Goal: Information Seeking & Learning: Learn about a topic

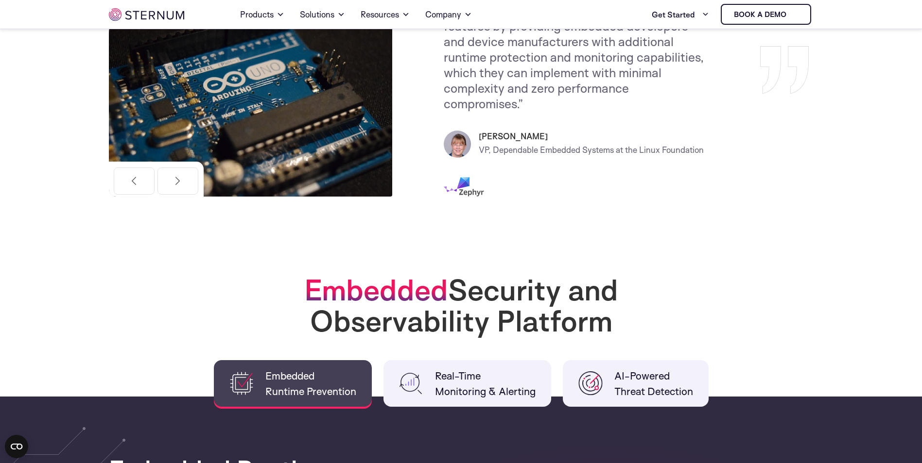
scroll to position [91, 0]
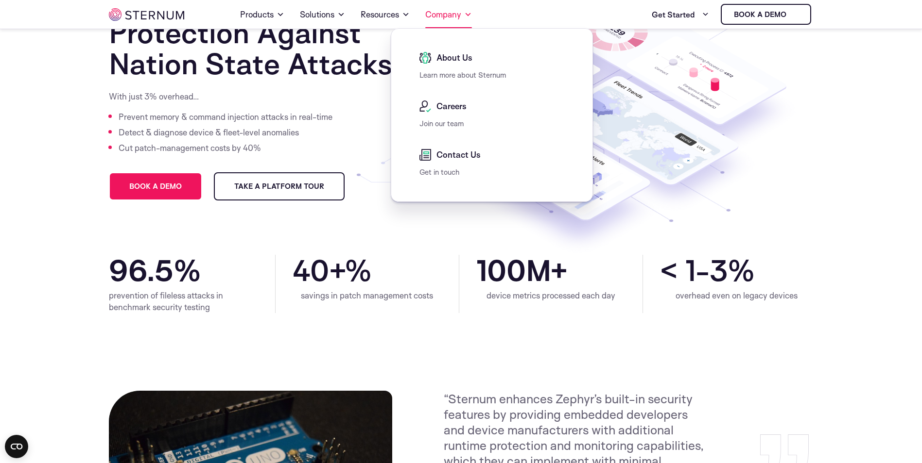
click at [458, 16] on link "Company" at bounding box center [448, 14] width 47 height 27
click at [464, 52] on span "About Us" at bounding box center [453, 58] width 38 height 12
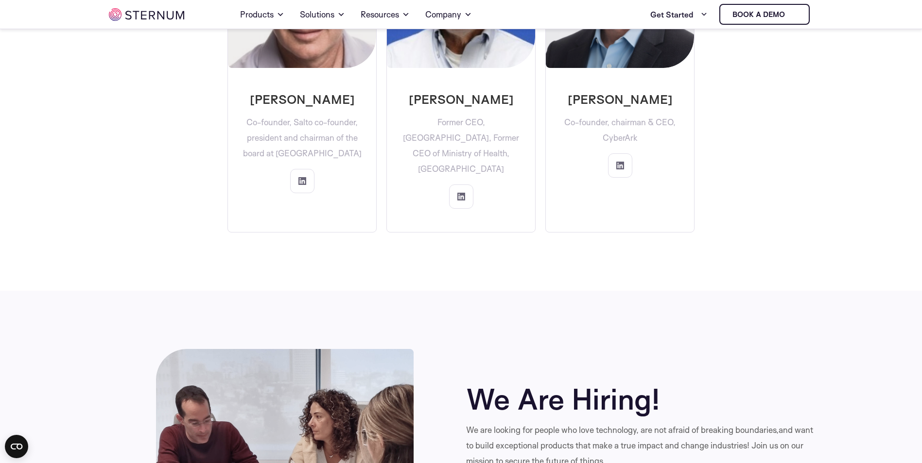
scroll to position [2953, 0]
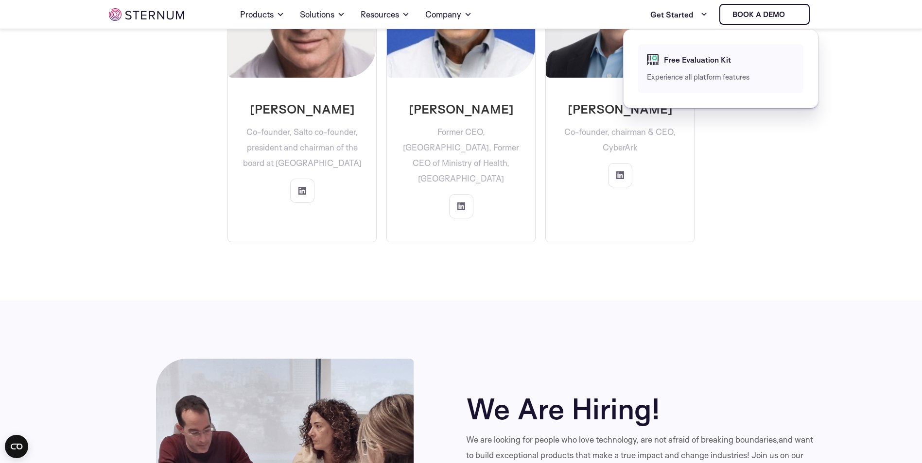
click at [685, 64] on span "Free Evaluation Kit" at bounding box center [695, 60] width 69 height 12
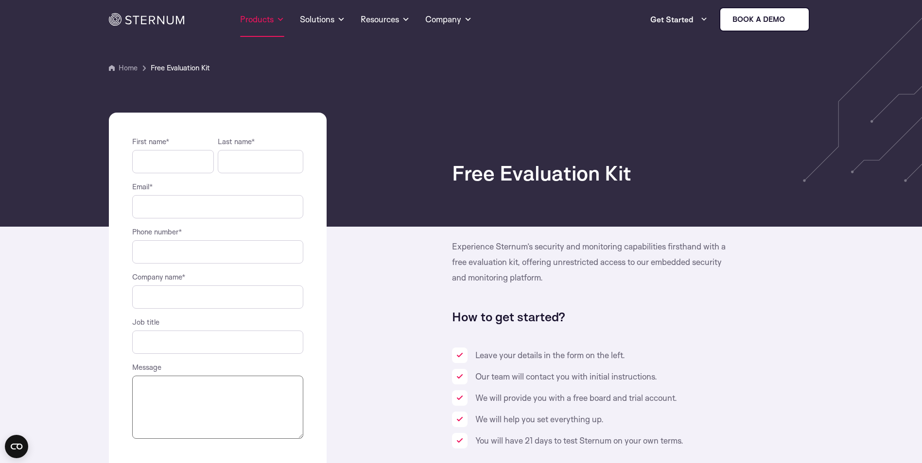
click at [256, 13] on link "Products" at bounding box center [262, 19] width 44 height 35
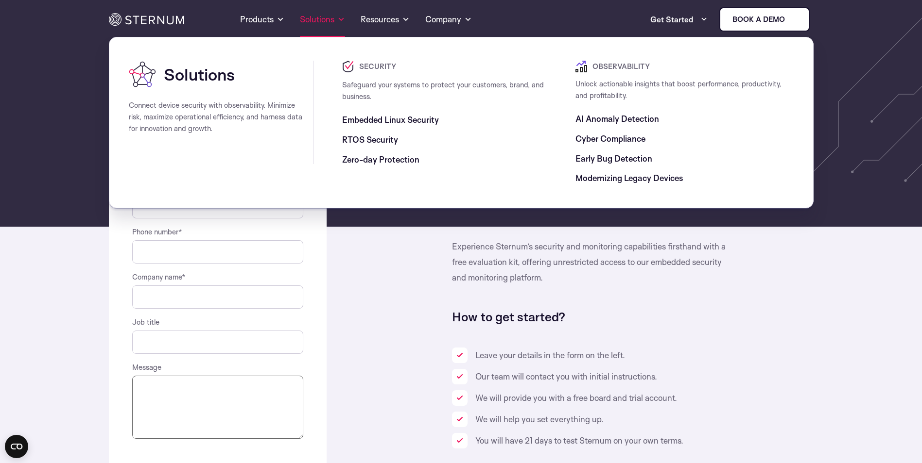
click at [313, 20] on link "Solutions" at bounding box center [322, 19] width 45 height 35
click at [369, 119] on span "Embedded Linux Security" at bounding box center [390, 120] width 97 height 12
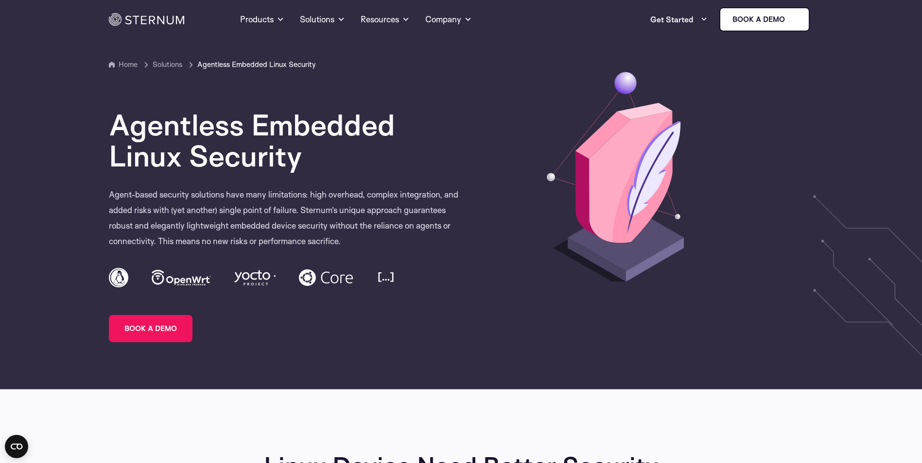
click at [141, 21] on img at bounding box center [146, 19] width 75 height 13
